Goal: Task Accomplishment & Management: Use online tool/utility

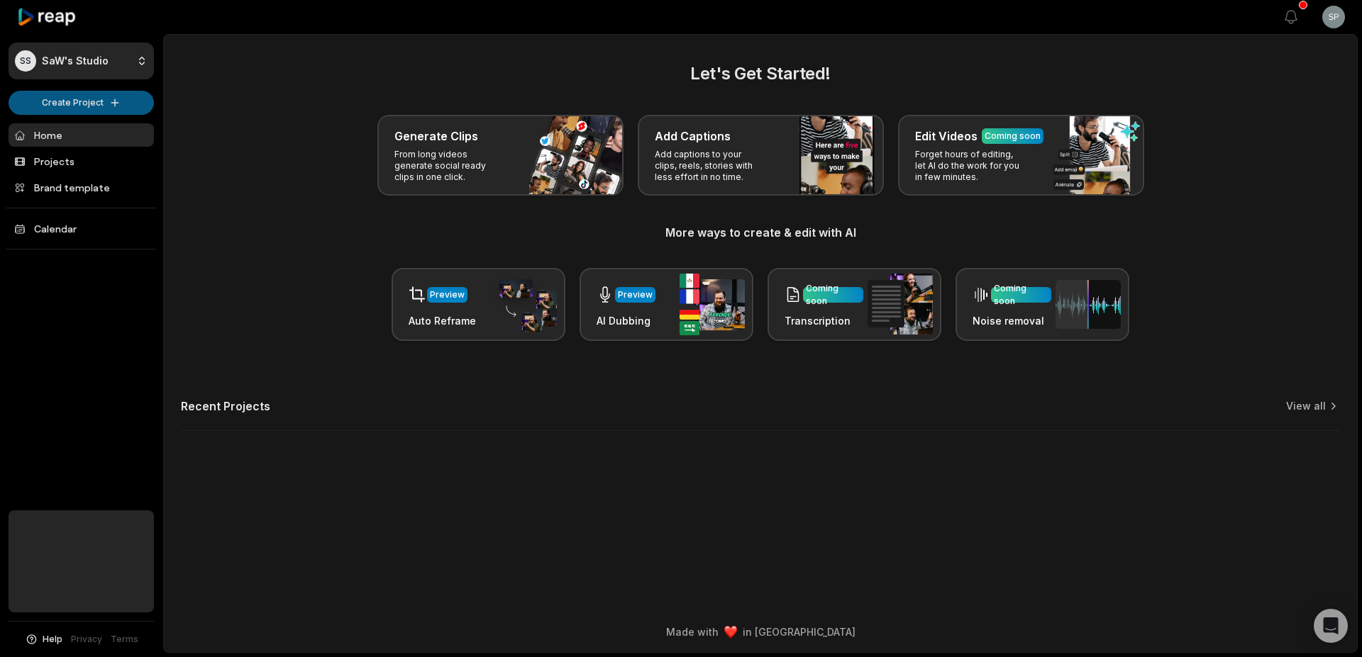
click at [97, 102] on html "SS SaW's Studio Create Project Home Projects Brand template Calendar Help Priva…" at bounding box center [681, 328] width 1362 height 657
click at [71, 155] on link "Add Captions" at bounding box center [81, 156] width 138 height 23
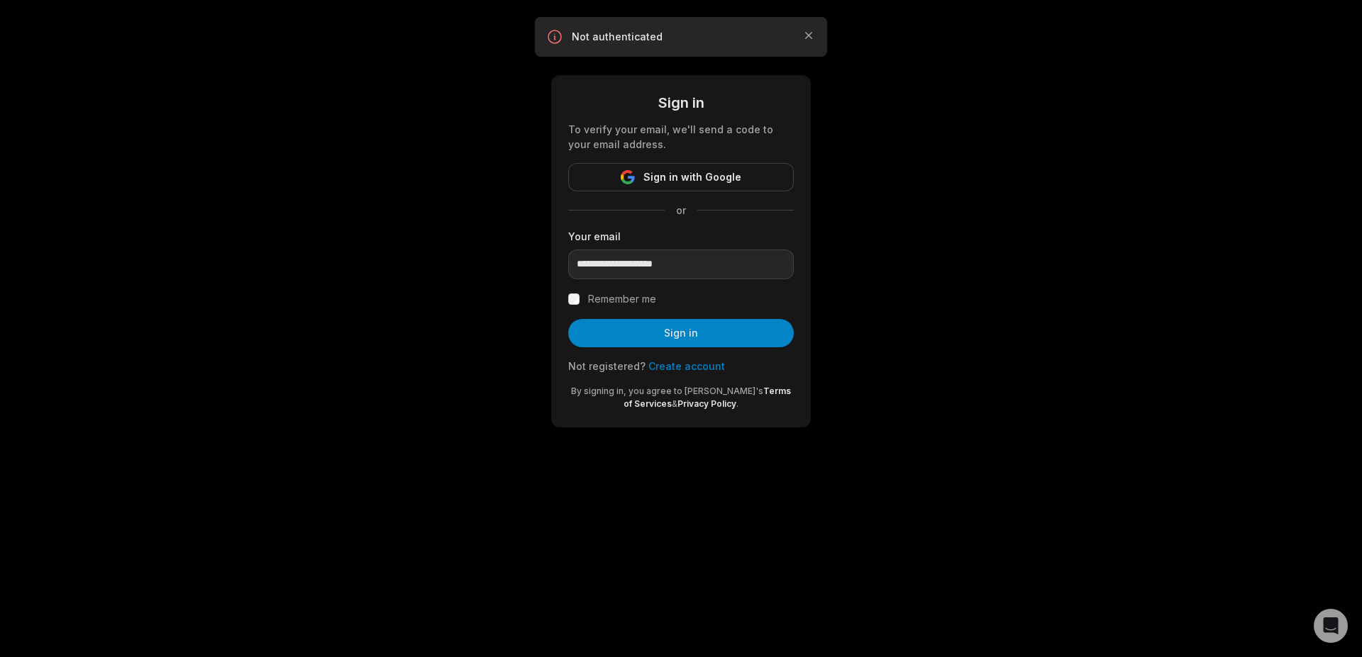
click at [1019, 279] on div "**********" at bounding box center [681, 231] width 1362 height 462
click at [604, 303] on label "Remember me" at bounding box center [622, 299] width 68 height 17
click at [675, 330] on button "Sign in" at bounding box center [681, 333] width 226 height 28
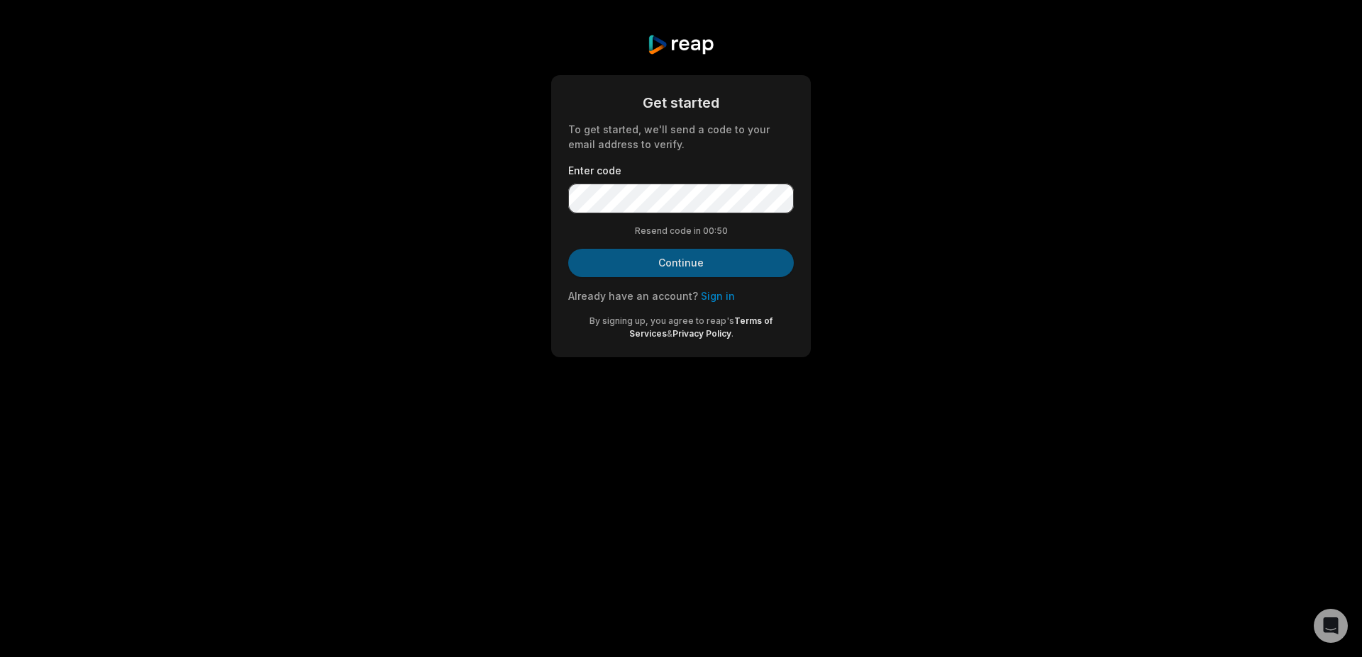
click at [701, 260] on button "Continue" at bounding box center [681, 263] width 226 height 28
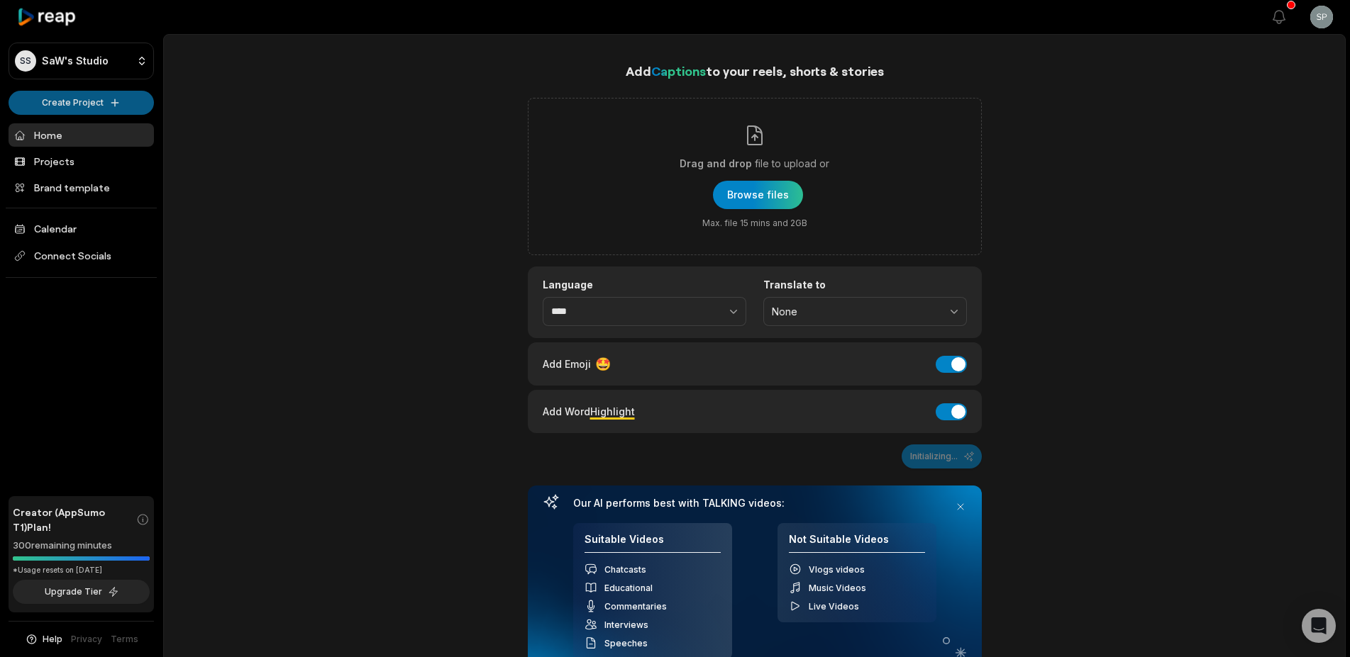
click at [87, 101] on html "SS SaW's Studio Create Project Home Projects Brand template Calendar Connect So…" at bounding box center [675, 328] width 1350 height 657
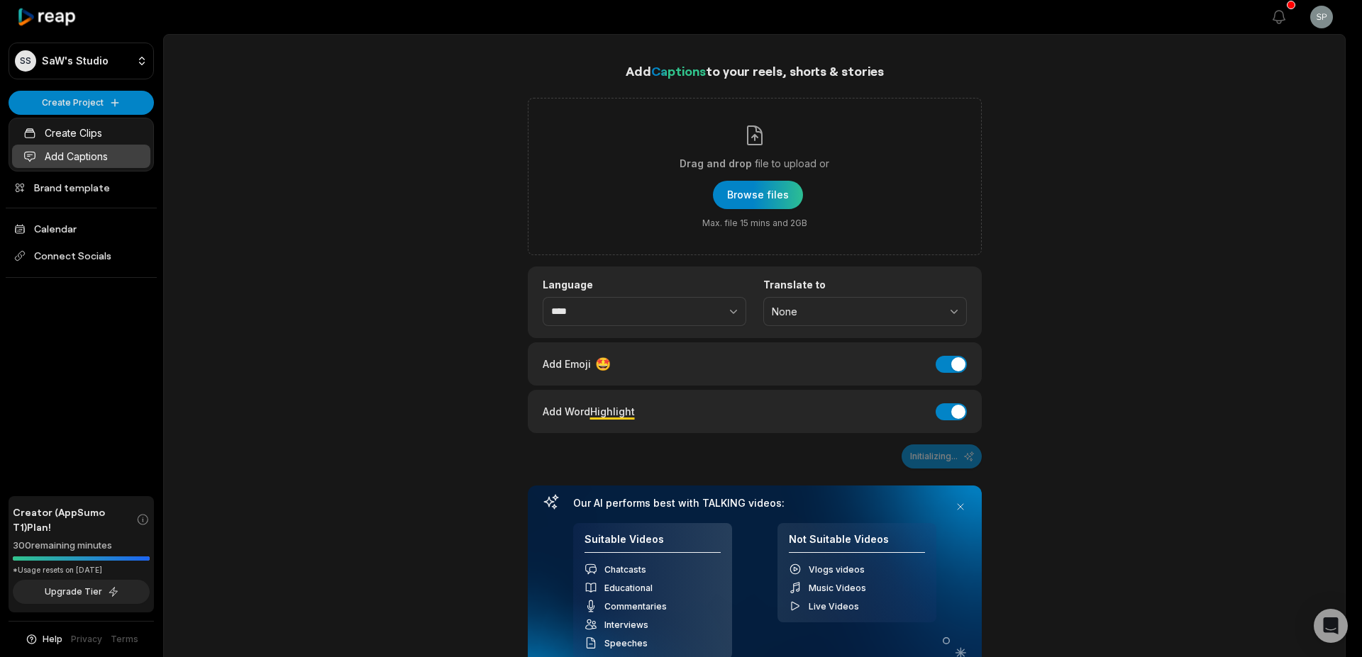
click at [97, 157] on link "Add Captions" at bounding box center [81, 156] width 138 height 23
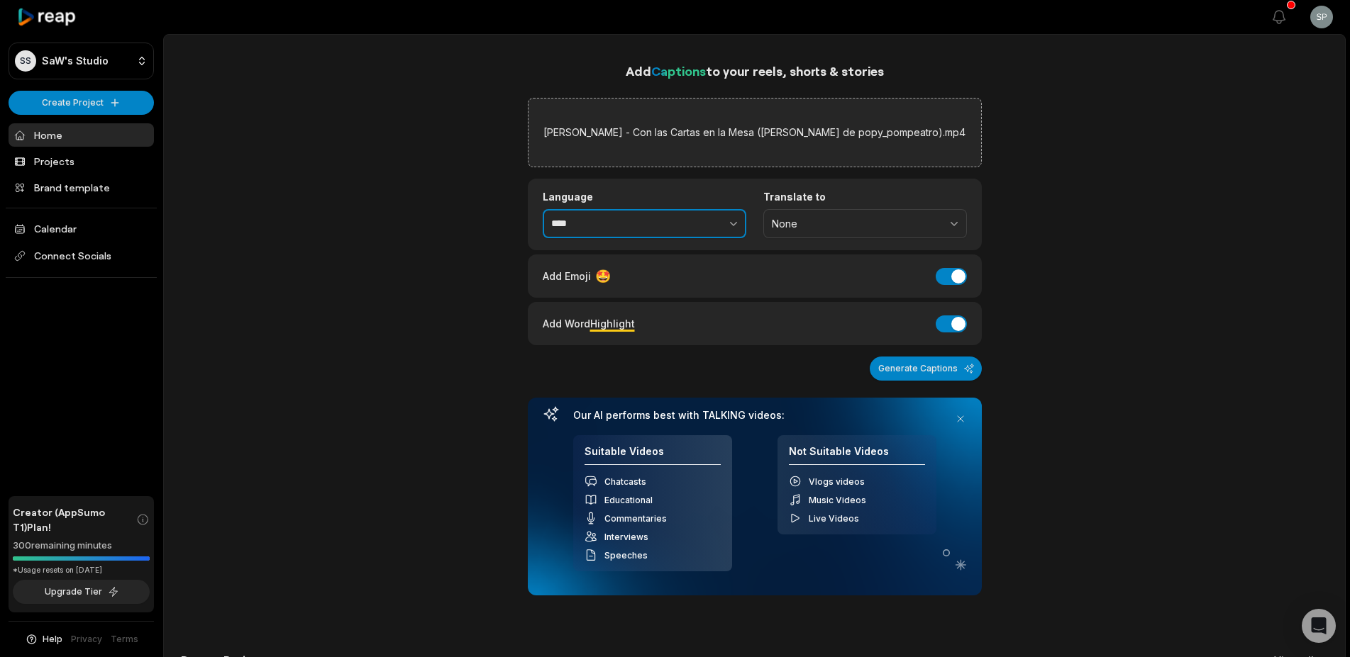
click at [636, 226] on input "****" at bounding box center [645, 224] width 204 height 30
click at [728, 219] on icon "button" at bounding box center [733, 223] width 14 height 14
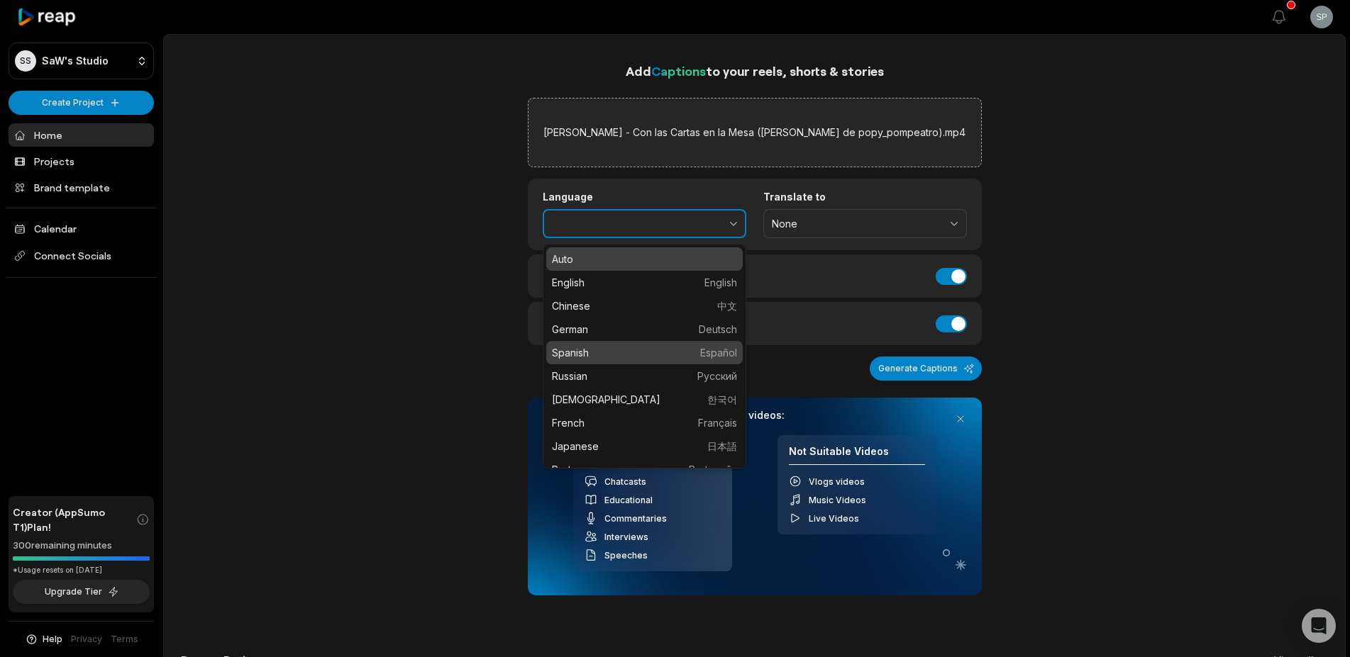
type input "*******"
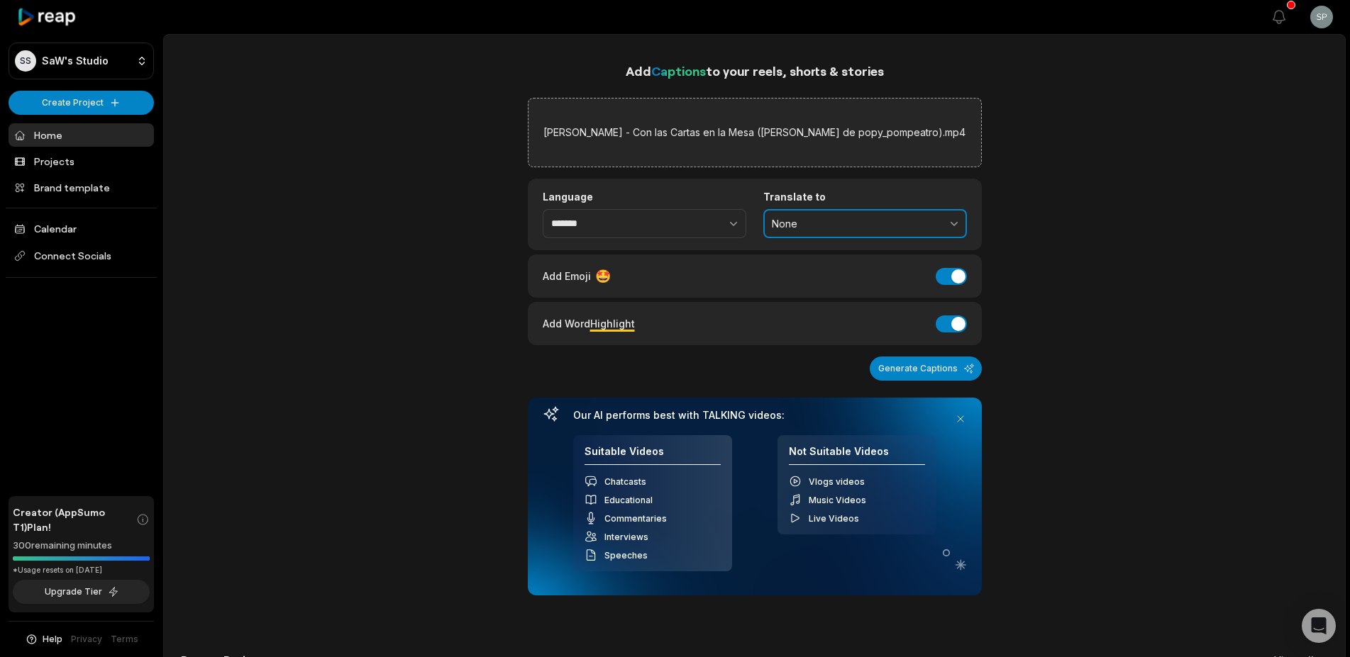
click at [867, 221] on span "None" at bounding box center [855, 224] width 167 height 13
click at [376, 248] on div "Add Captions to your reels, shorts & stories Javi Medina - Con las Cartas en la…" at bounding box center [754, 475] width 1181 height 828
click at [959, 282] on button "Add Emoji" at bounding box center [950, 276] width 31 height 17
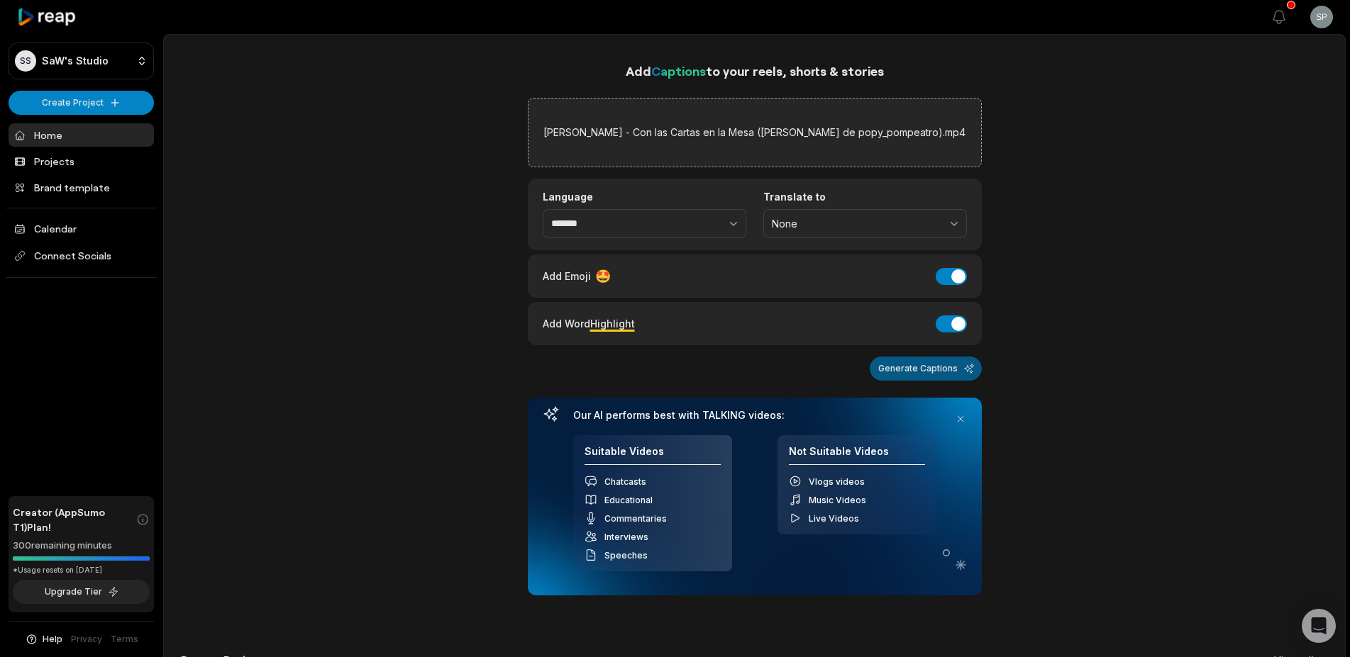
click at [900, 375] on button "Generate Captions" at bounding box center [925, 369] width 112 height 24
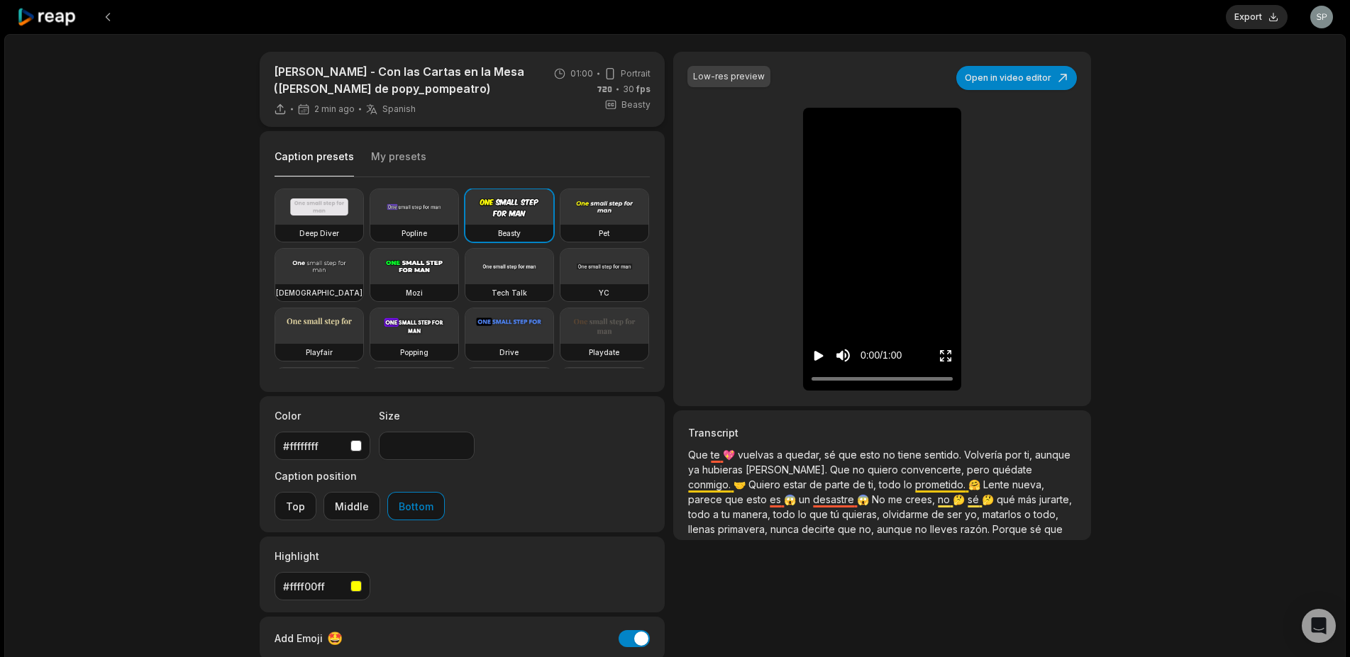
click at [821, 360] on icon "Play video" at bounding box center [818, 356] width 14 height 14
click at [983, 484] on span "Lente" at bounding box center [997, 485] width 29 height 12
click at [983, 489] on span "Lente" at bounding box center [997, 485] width 29 height 12
click at [865, 478] on p "Que te 💖 vuelvas a quedar, sé que esto no tiene sentido. Volvería por ti, aunqu…" at bounding box center [881, 492] width 387 height 89
click at [867, 473] on span "quiero" at bounding box center [883, 470] width 33 height 12
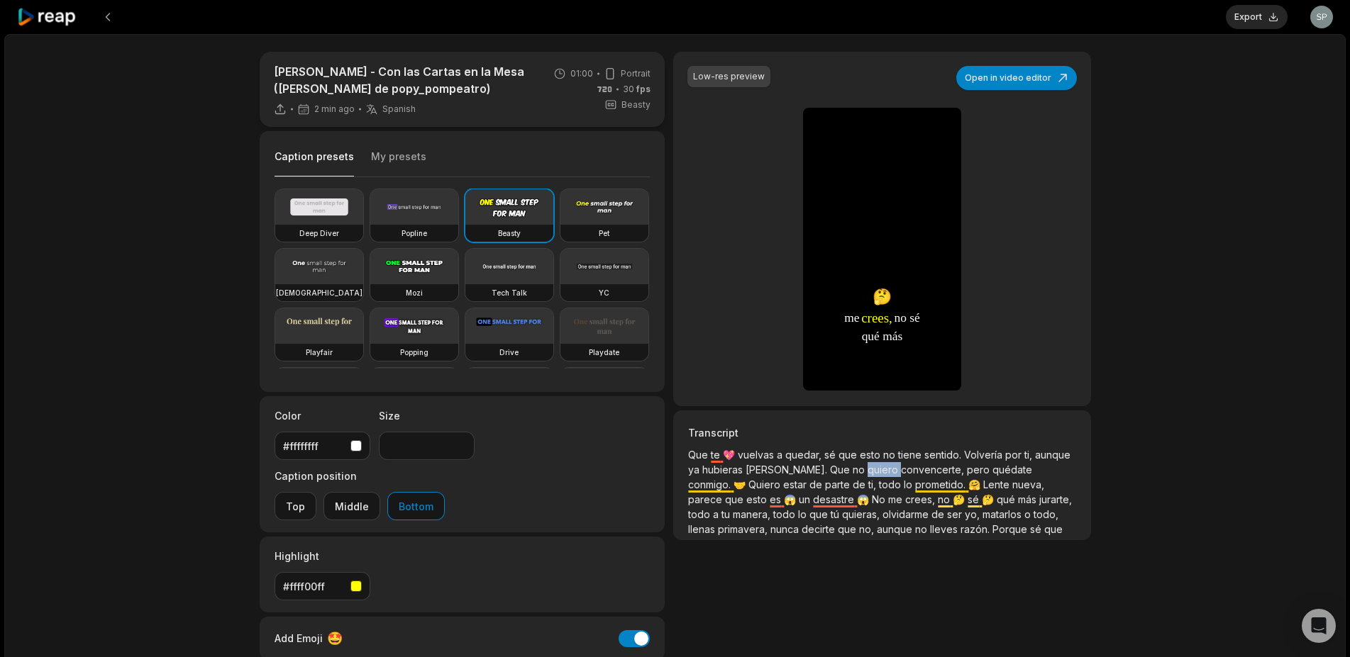
click at [867, 473] on span "quiero" at bounding box center [883, 470] width 33 height 12
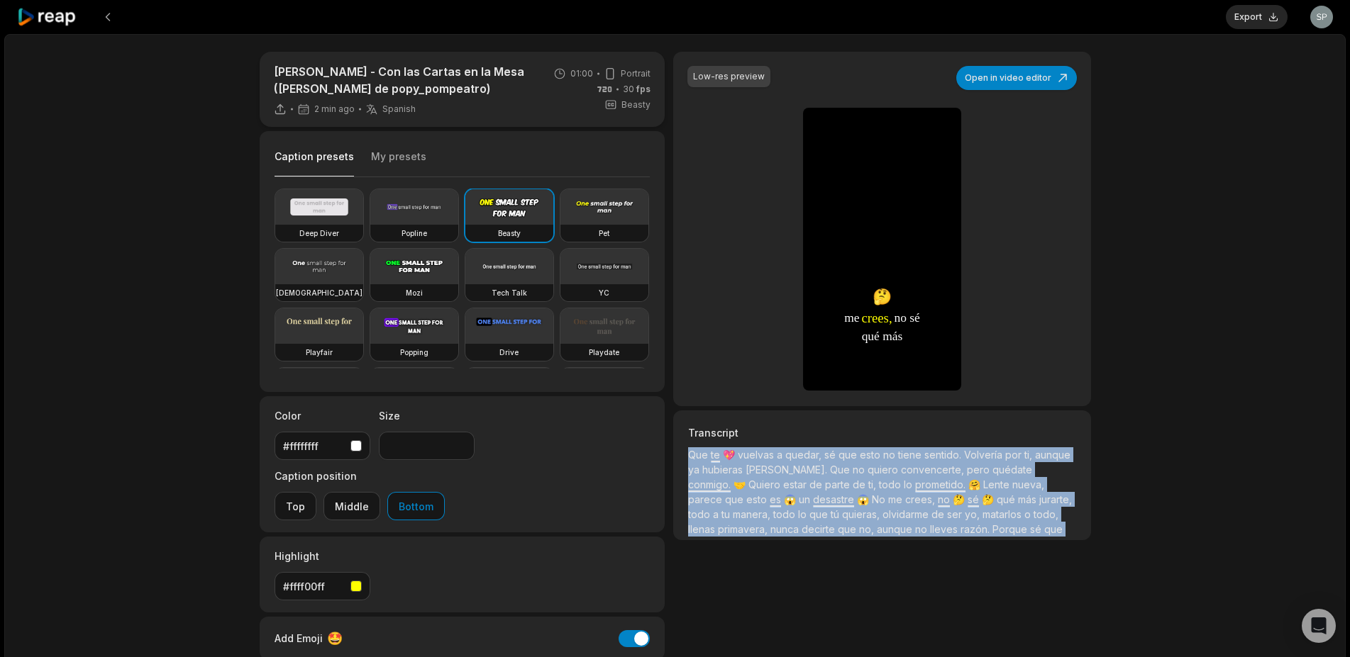
click at [867, 473] on span "quiero" at bounding box center [883, 470] width 33 height 12
click at [852, 469] on span "no" at bounding box center [859, 470] width 15 height 12
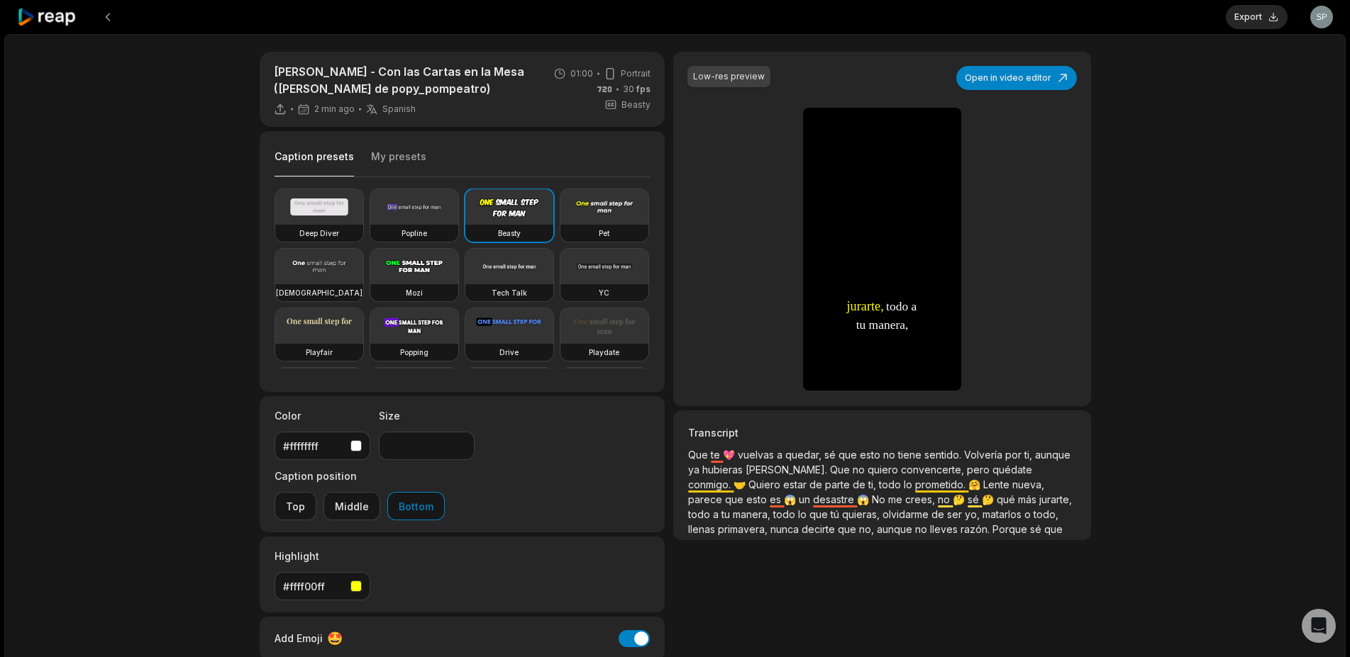
click at [748, 459] on span "vuelvas" at bounding box center [757, 455] width 39 height 12
click at [1196, 235] on div "Javi Medina - Con las Cartas en la Mesa (storie de popy_pompeatro) 2 min ago Sp…" at bounding box center [674, 424] width 1341 height 780
click at [1032, 70] on button "Open in video editor" at bounding box center [1016, 78] width 121 height 24
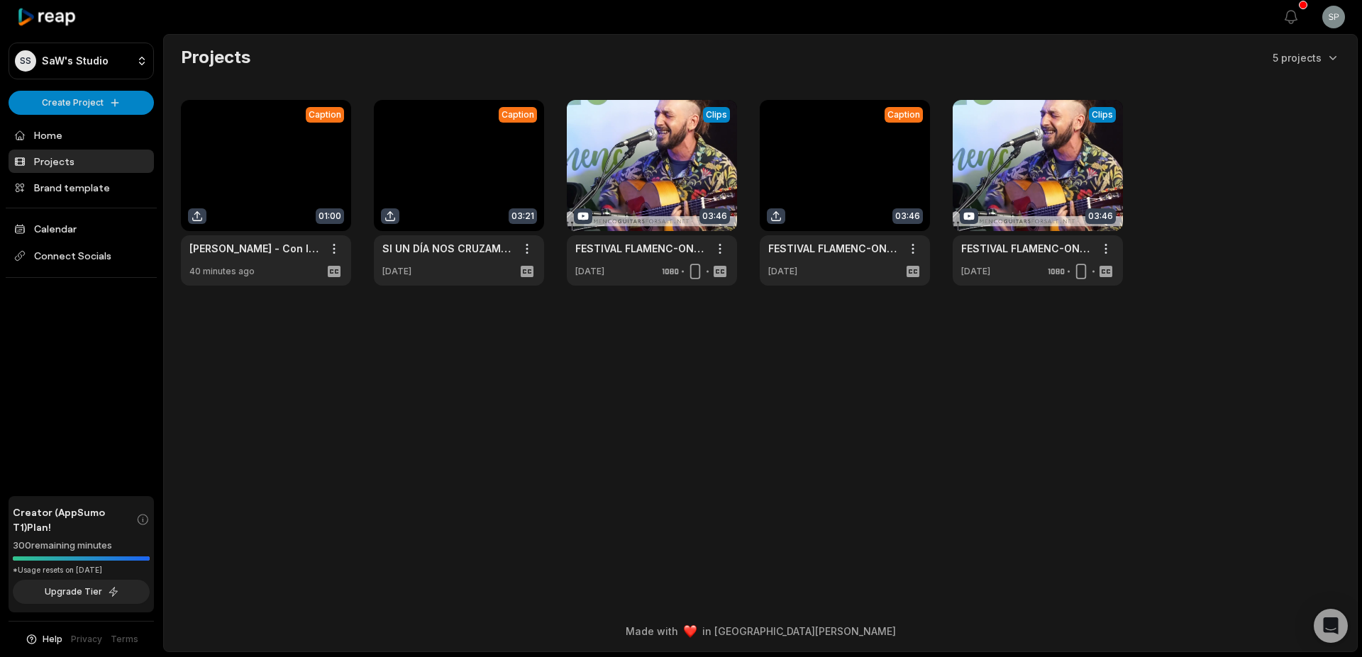
click at [267, 159] on link at bounding box center [266, 193] width 170 height 186
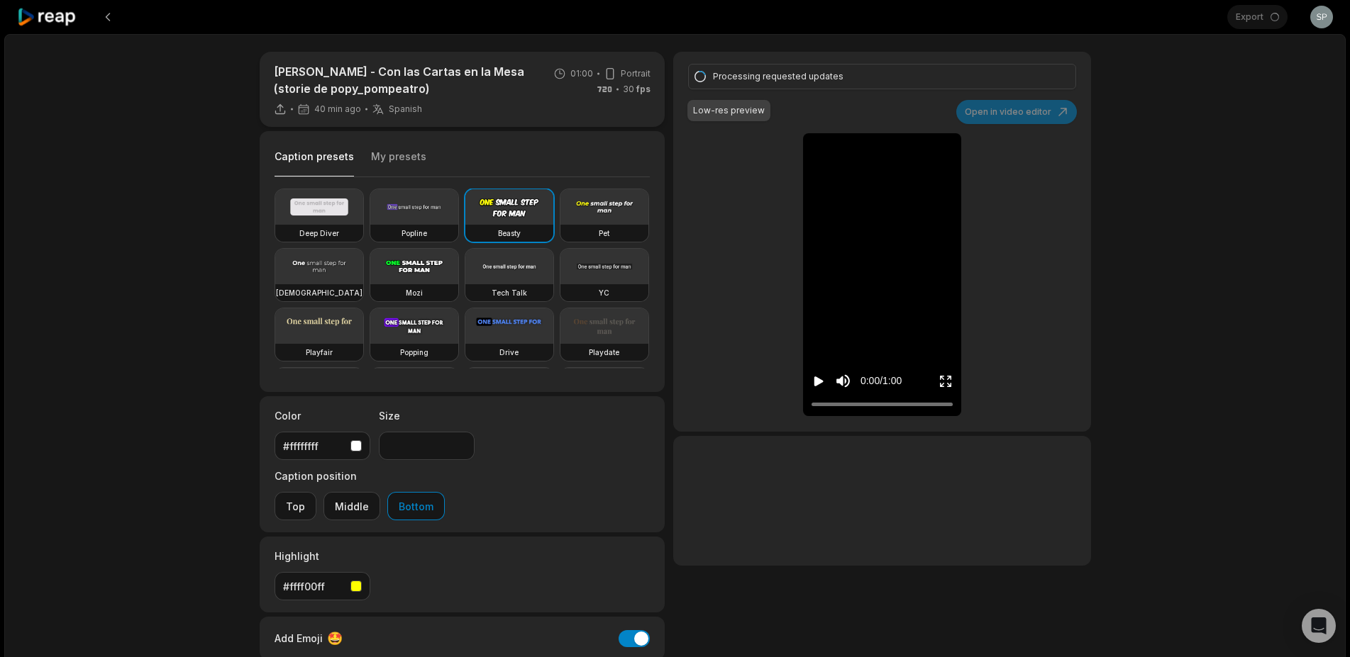
type input "**"
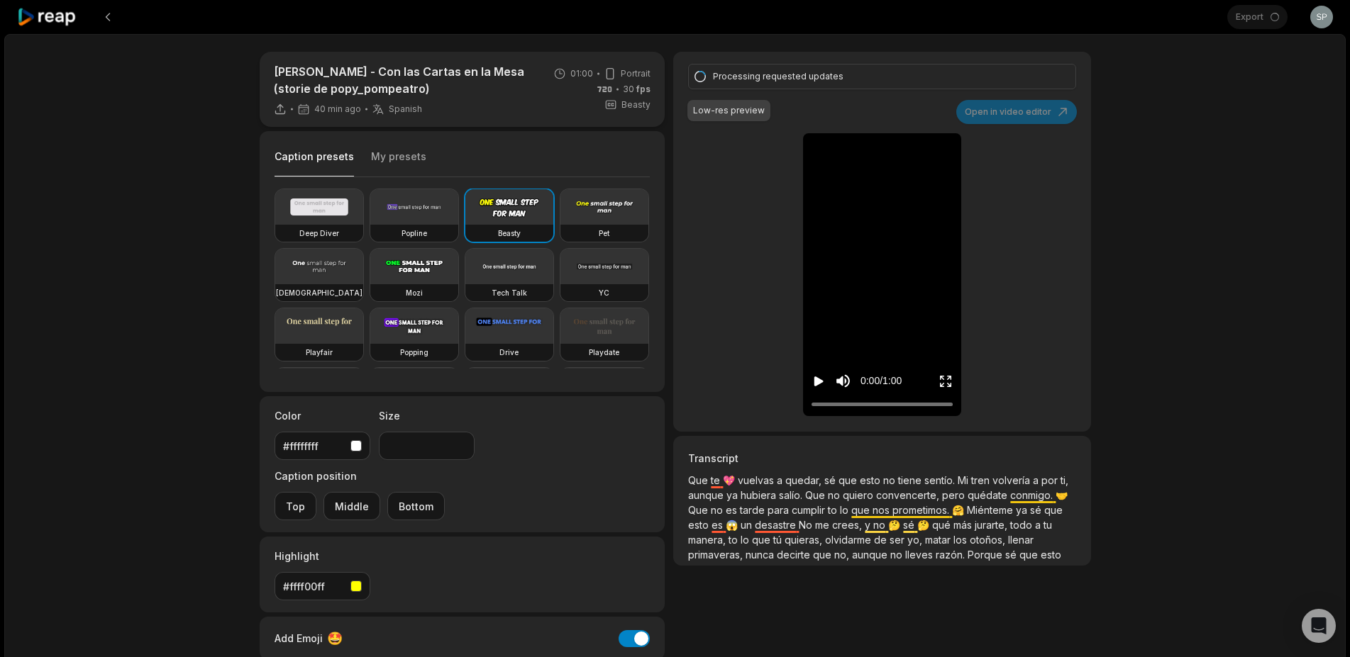
click at [794, 77] on div "Processing requested updates" at bounding box center [879, 76] width 333 height 13
click at [1139, 248] on div "Javi Medina - Con las Cartas en la Mesa (storie de popy_pompeatro) 40 min ago S…" at bounding box center [674, 424] width 1341 height 780
